Goal: Transaction & Acquisition: Subscribe to service/newsletter

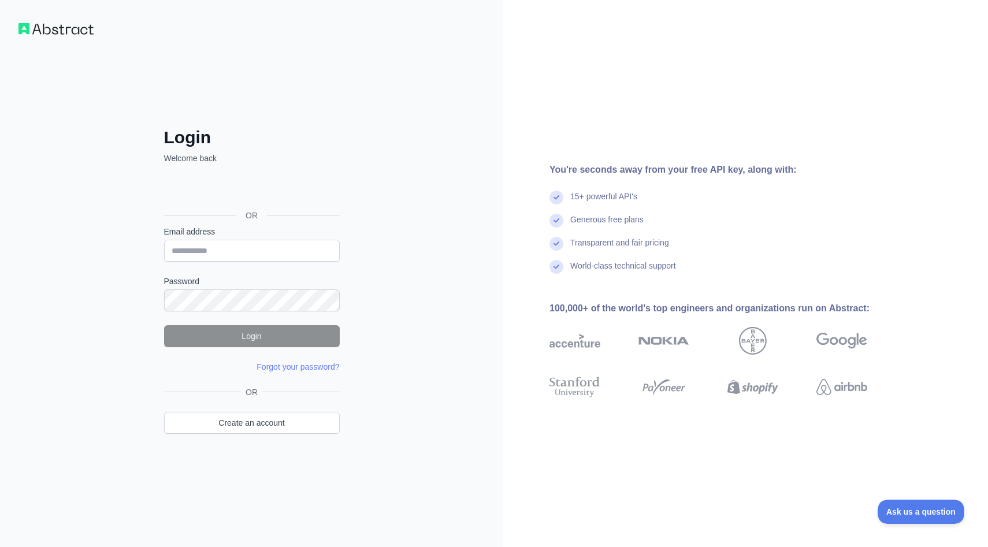
click at [74, 32] on img at bounding box center [55, 29] width 75 height 12
click at [60, 28] on img at bounding box center [55, 29] width 75 height 12
click at [206, 247] on input "Email address" at bounding box center [252, 251] width 176 height 22
type input "**********"
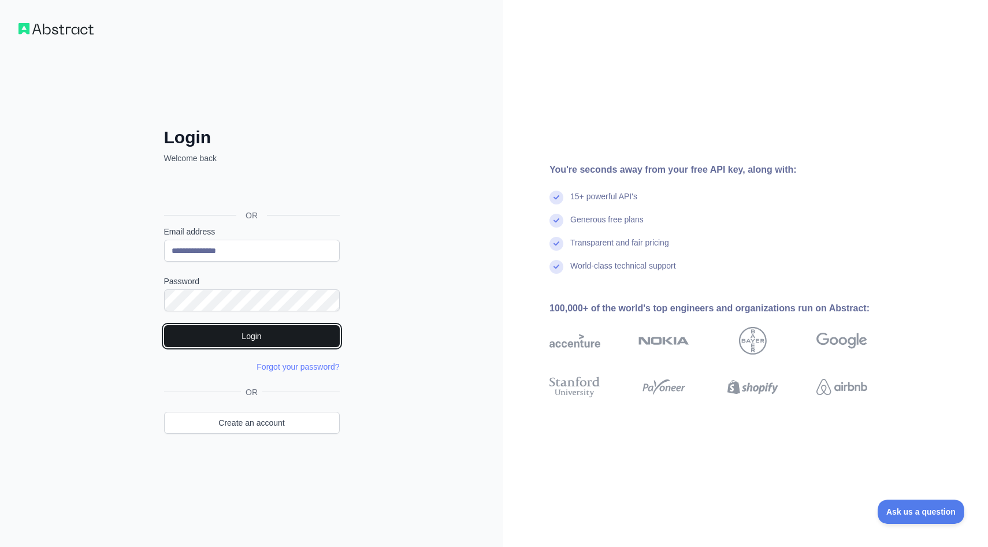
click at [284, 337] on button "Login" at bounding box center [252, 336] width 176 height 22
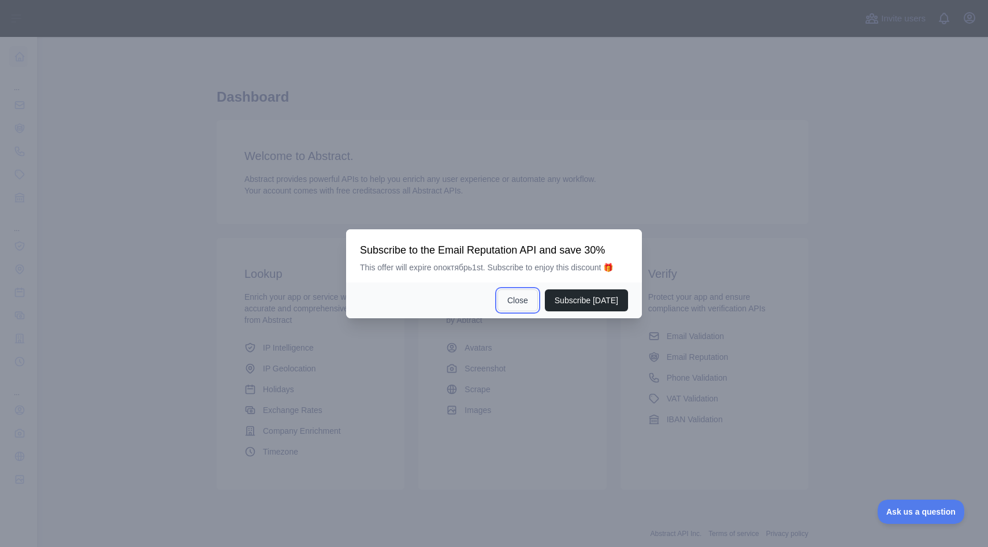
click at [521, 302] on button "Close" at bounding box center [518, 301] width 40 height 22
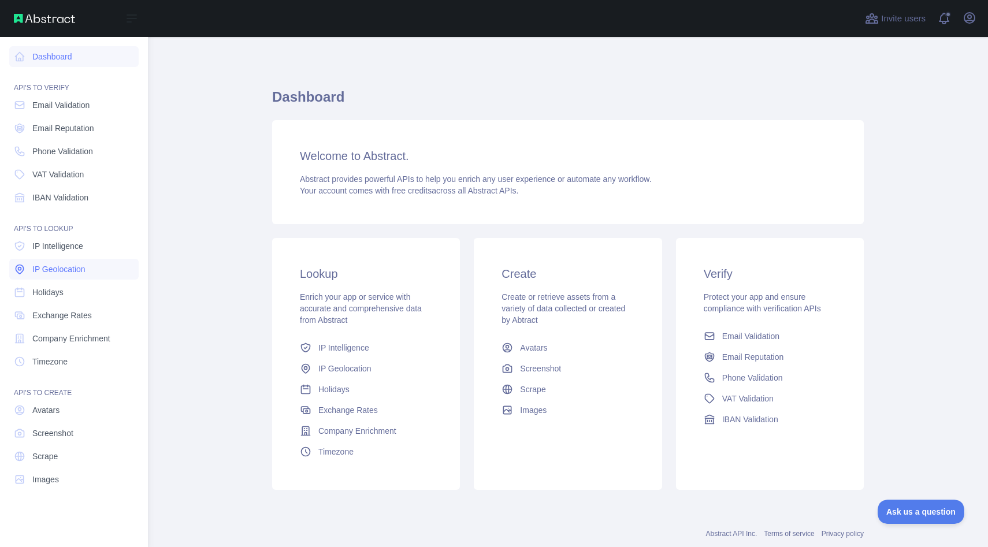
click at [76, 268] on span "IP Geolocation" at bounding box center [58, 270] width 53 height 12
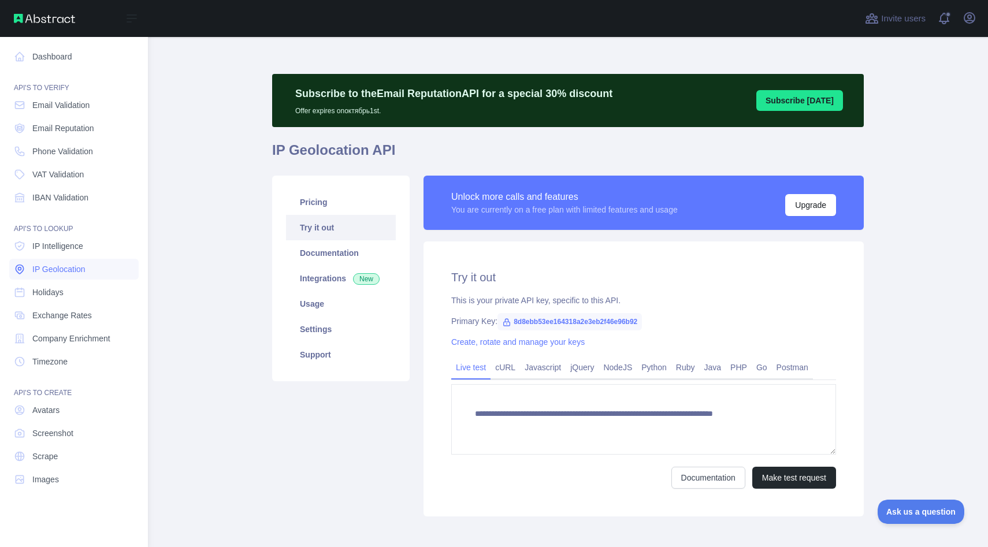
type textarea "**********"
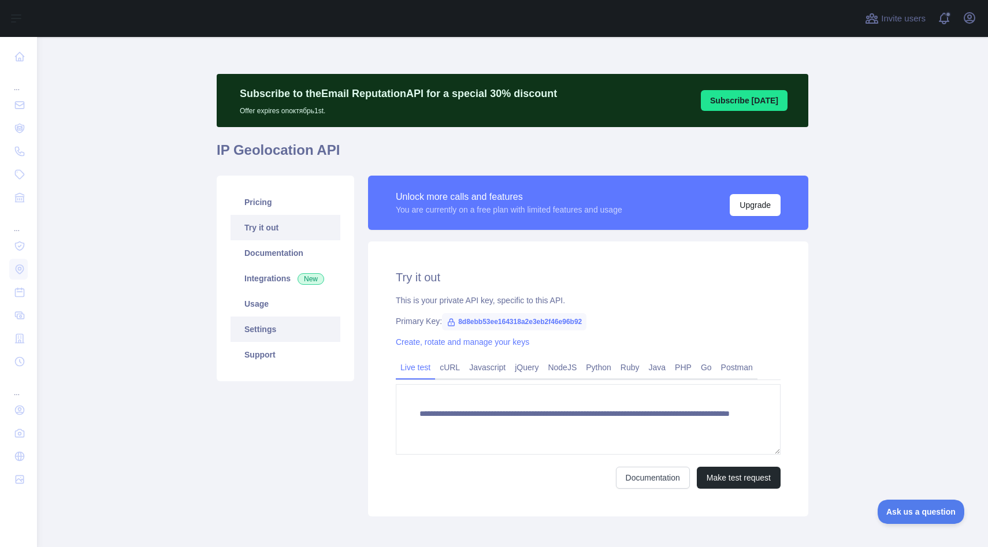
click at [269, 325] on link "Settings" at bounding box center [286, 329] width 110 height 25
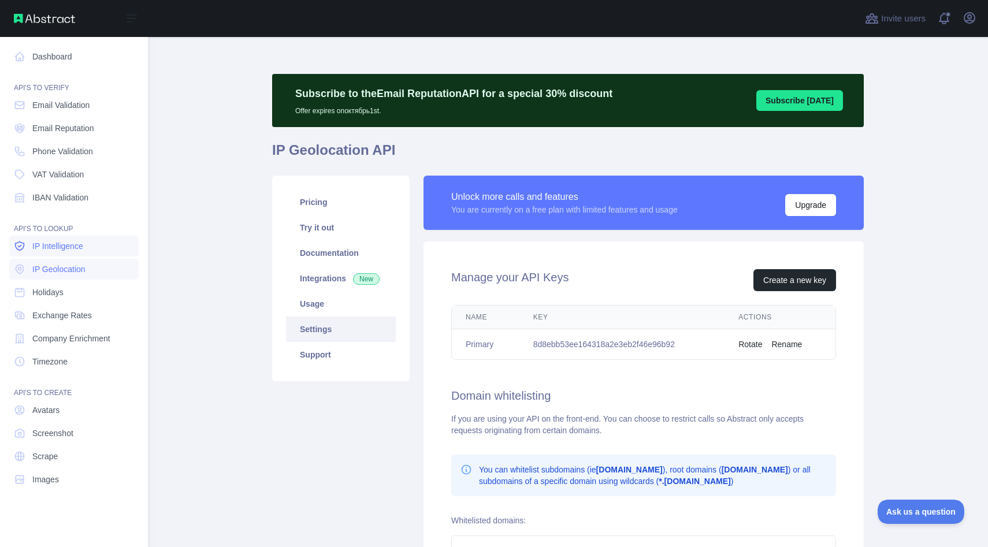
click at [62, 250] on span "IP Intelligence" at bounding box center [57, 246] width 51 height 12
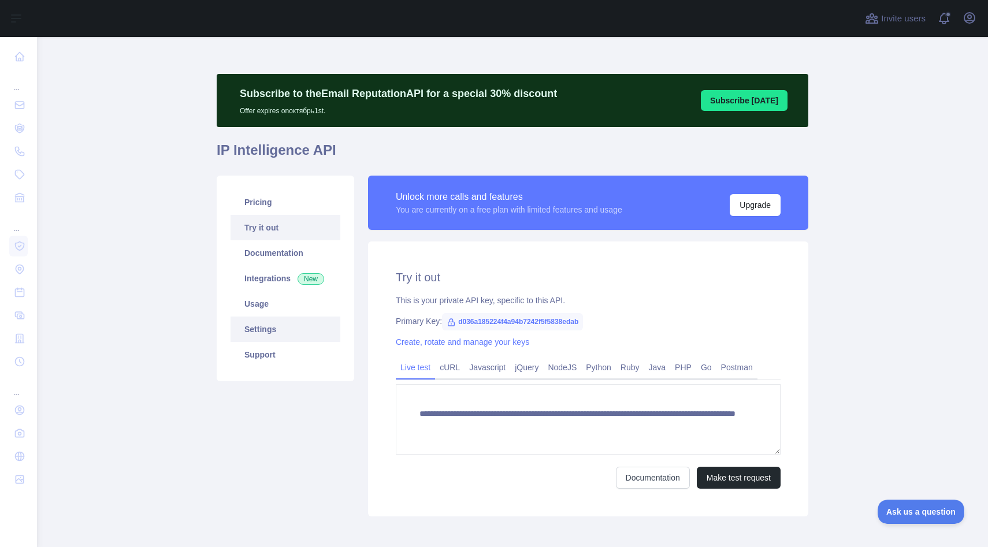
click at [267, 329] on link "Settings" at bounding box center [286, 329] width 110 height 25
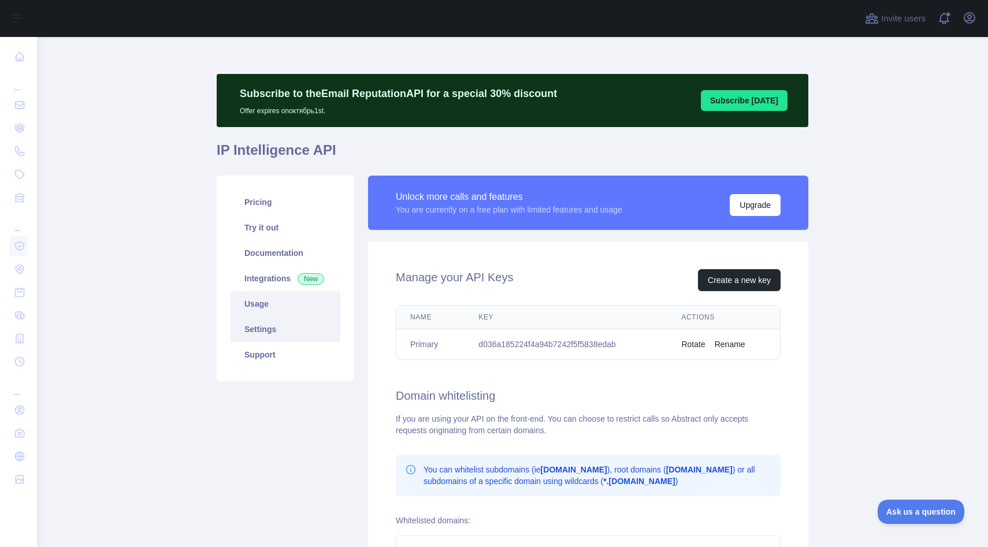
click at [268, 305] on link "Usage" at bounding box center [286, 303] width 110 height 25
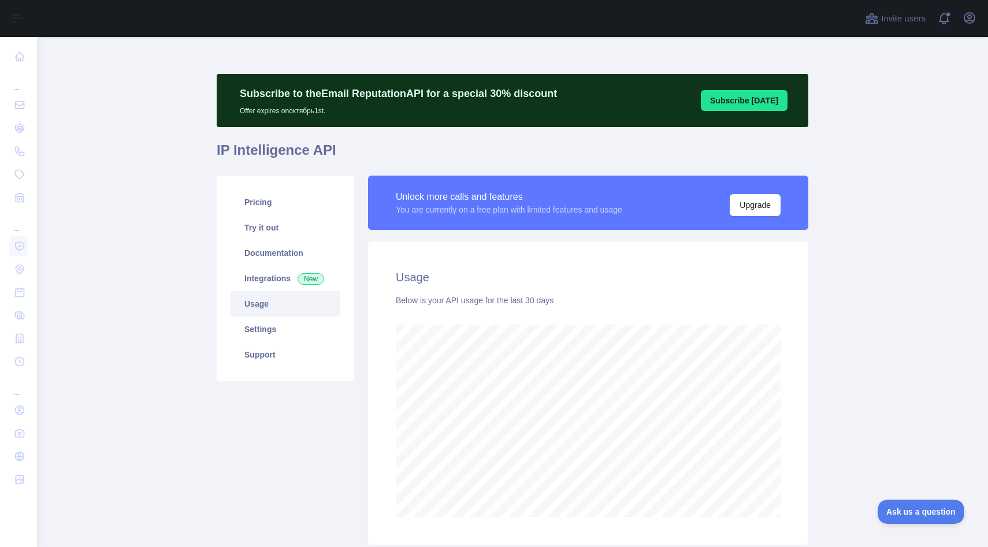
scroll to position [510, 951]
click at [971, 14] on icon "button" at bounding box center [970, 18] width 14 height 14
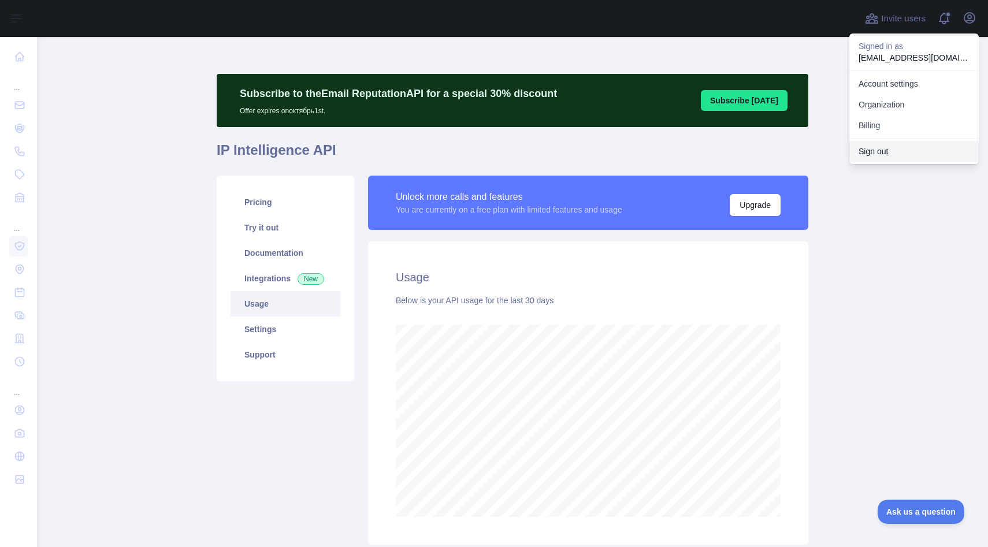
click at [889, 151] on button "Sign out" at bounding box center [913, 151] width 129 height 21
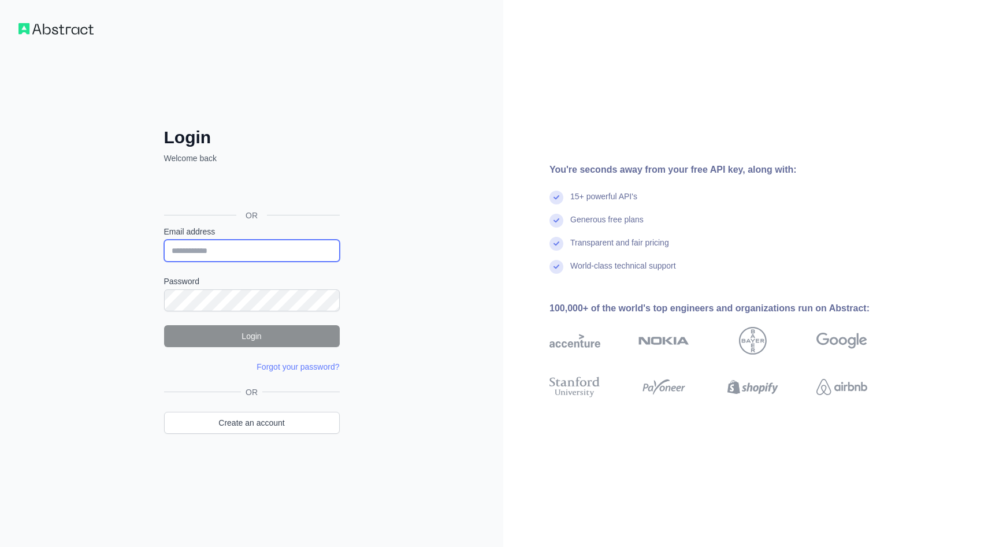
click at [225, 255] on input "Email address" at bounding box center [252, 251] width 176 height 22
type input "**********"
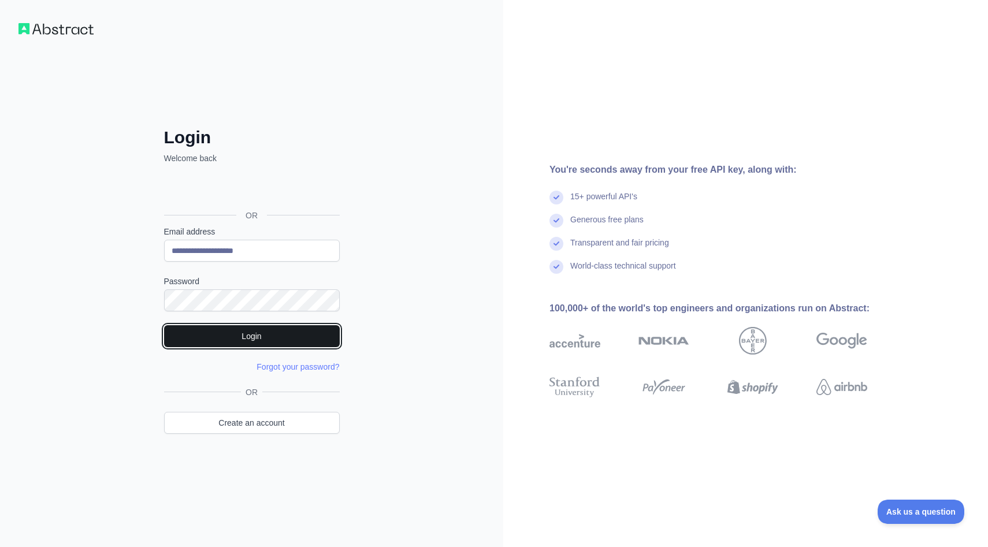
click at [264, 332] on button "Login" at bounding box center [252, 336] width 176 height 22
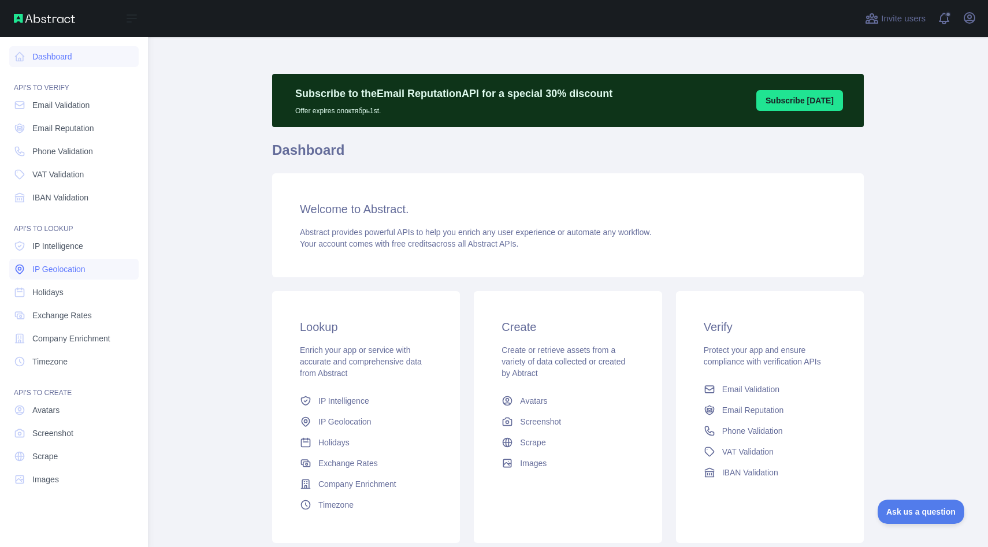
click at [70, 265] on span "IP Geolocation" at bounding box center [58, 270] width 53 height 12
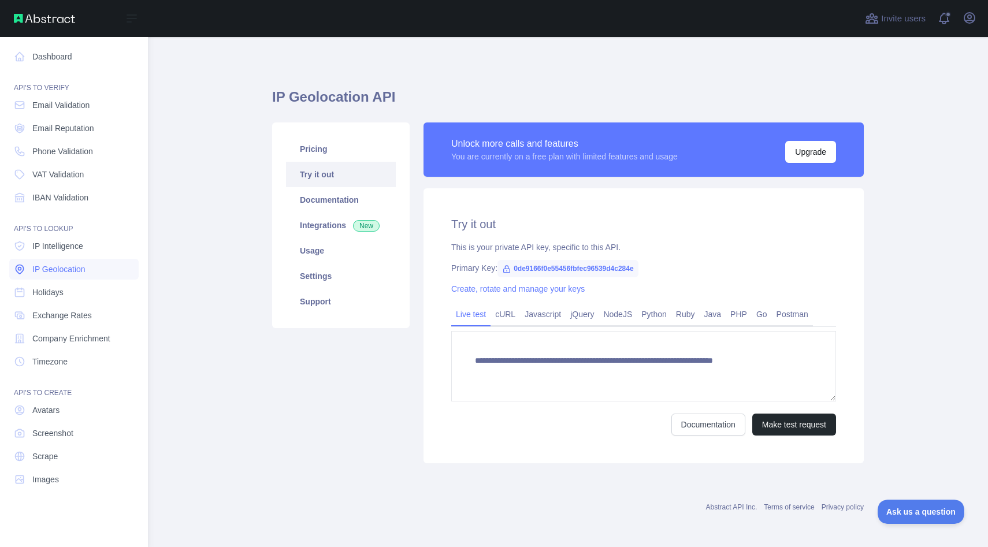
type textarea "**********"
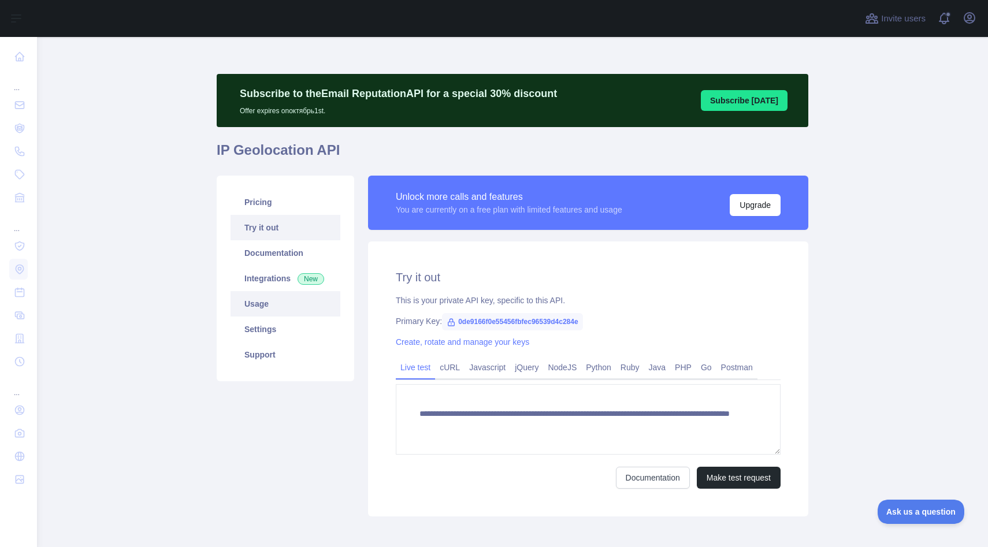
click at [259, 309] on link "Usage" at bounding box center [286, 303] width 110 height 25
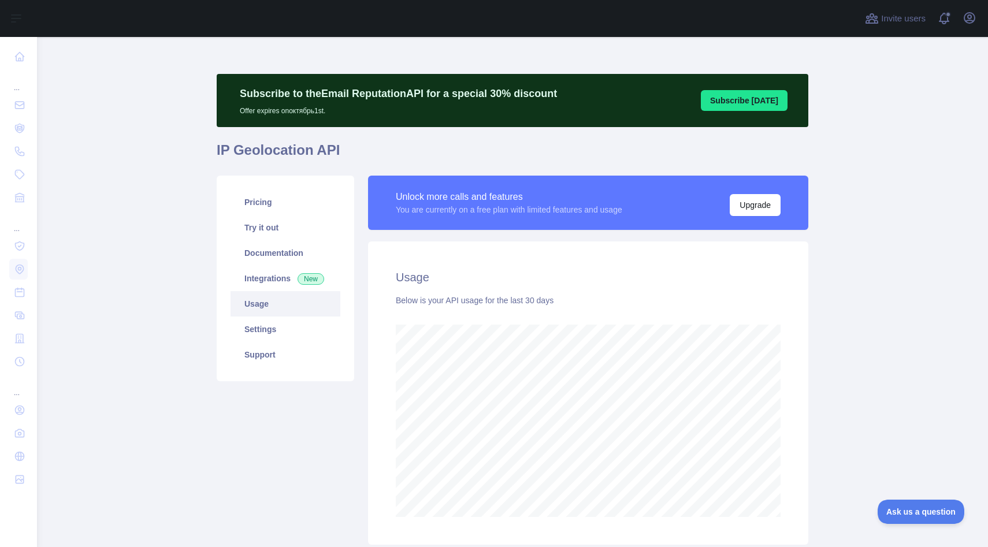
scroll to position [510, 951]
click at [262, 328] on link "Settings" at bounding box center [286, 329] width 110 height 25
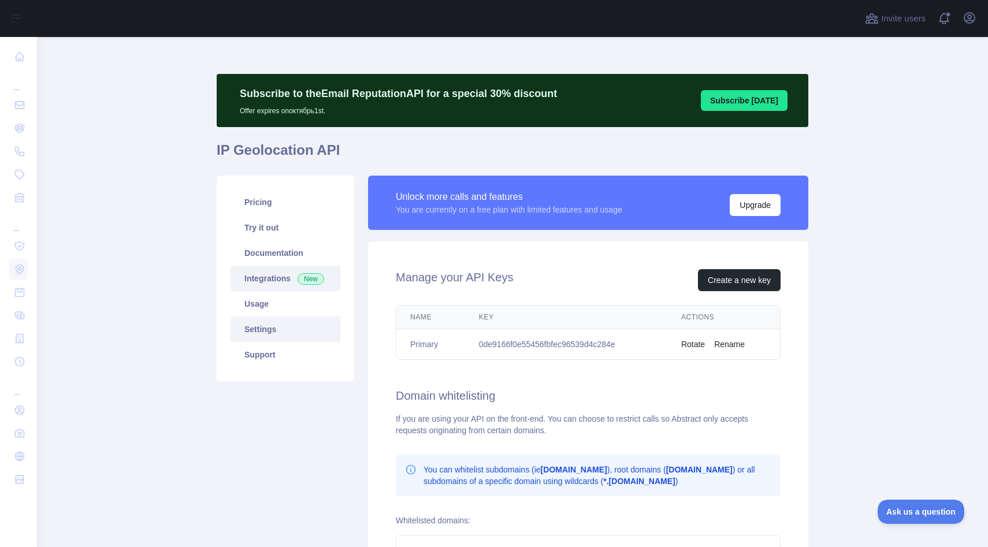
click at [272, 281] on link "Integrations New" at bounding box center [286, 278] width 110 height 25
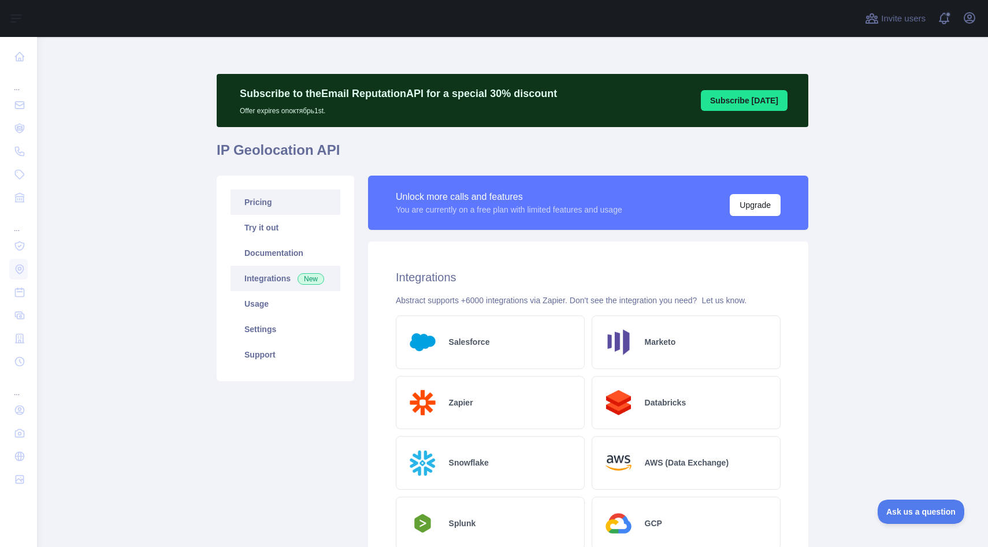
click at [261, 209] on link "Pricing" at bounding box center [286, 202] width 110 height 25
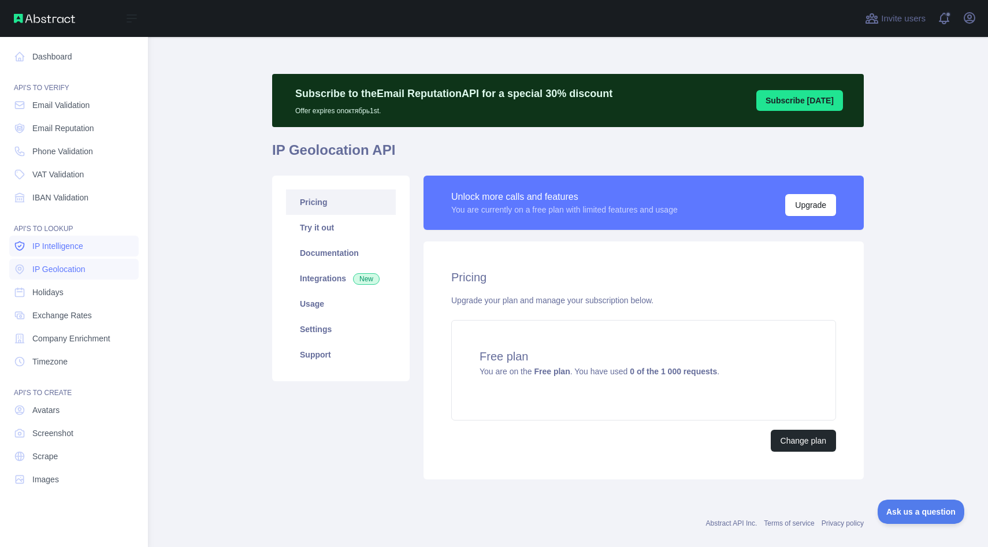
click at [64, 245] on span "IP Intelligence" at bounding box center [57, 246] width 51 height 12
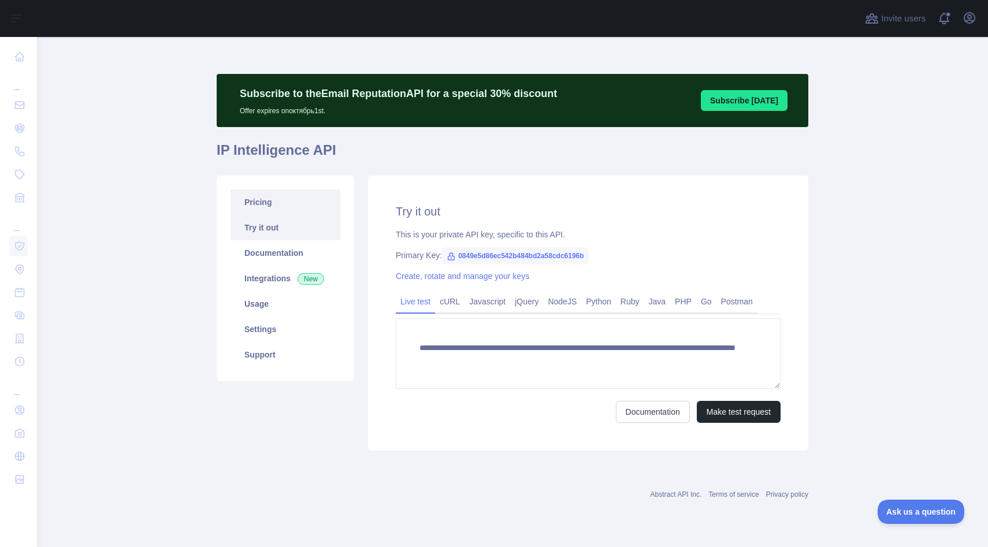
click at [264, 199] on link "Pricing" at bounding box center [286, 202] width 110 height 25
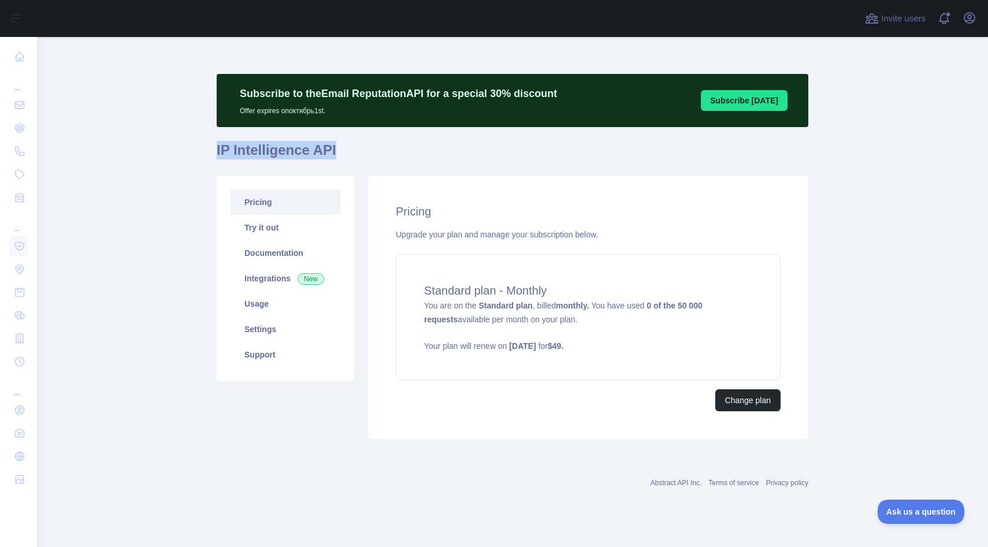
drag, startPoint x: 329, startPoint y: 150, endPoint x: 218, endPoint y: 150, distance: 111.0
click at [218, 150] on h1 "IP Intelligence API" at bounding box center [513, 155] width 592 height 28
copy h1 "IP Intelligence API"
copy h4 "Standard plan"
drag, startPoint x: 420, startPoint y: 290, endPoint x: 495, endPoint y: 293, distance: 74.6
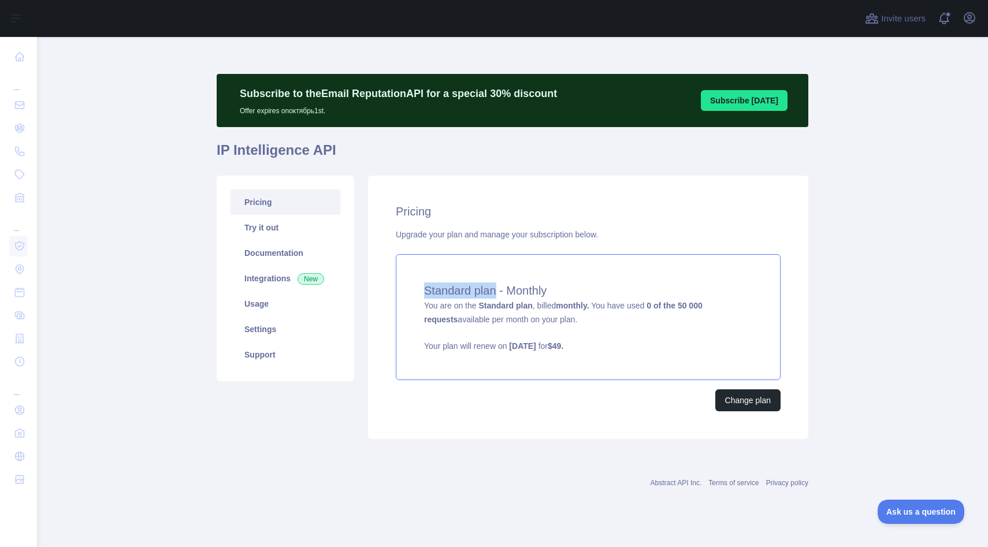
click at [495, 293] on div "Standard plan - Monthly You are on the Standard plan , billed monthly. You have…" at bounding box center [588, 317] width 385 height 126
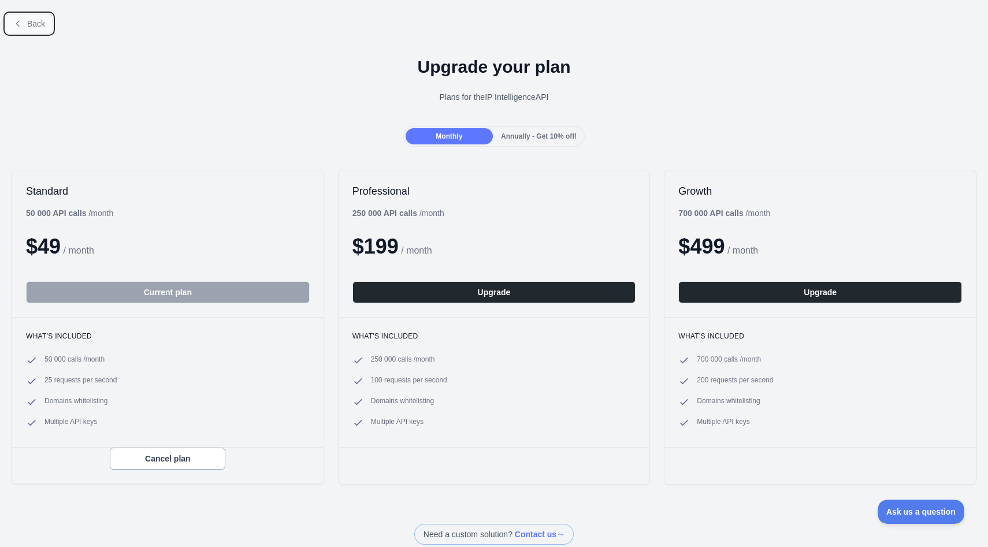
click at [31, 29] on button "Back" at bounding box center [29, 24] width 47 height 20
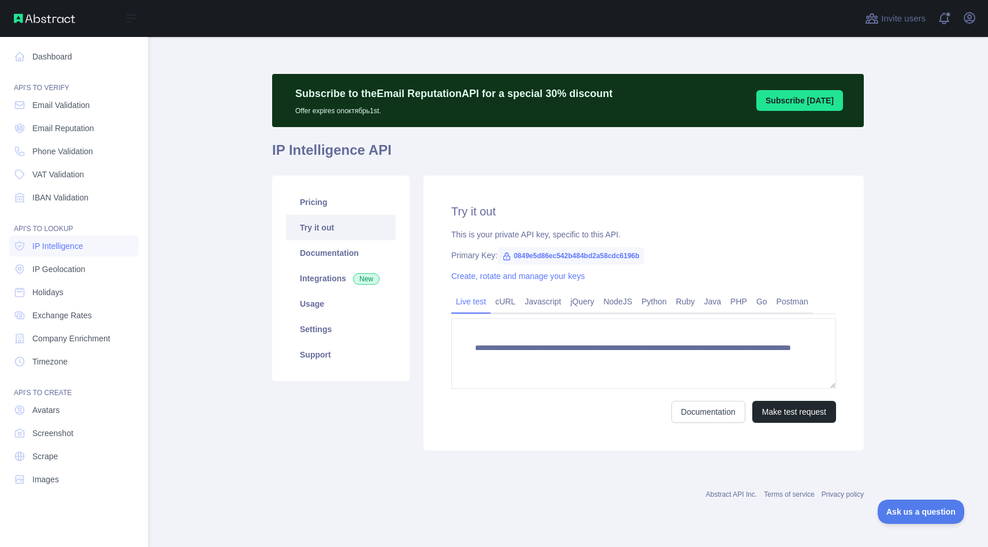
click at [46, 17] on img at bounding box center [44, 18] width 61 height 9
click at [45, 58] on link "Dashboard" at bounding box center [73, 56] width 129 height 21
